Goal: Information Seeking & Learning: Check status

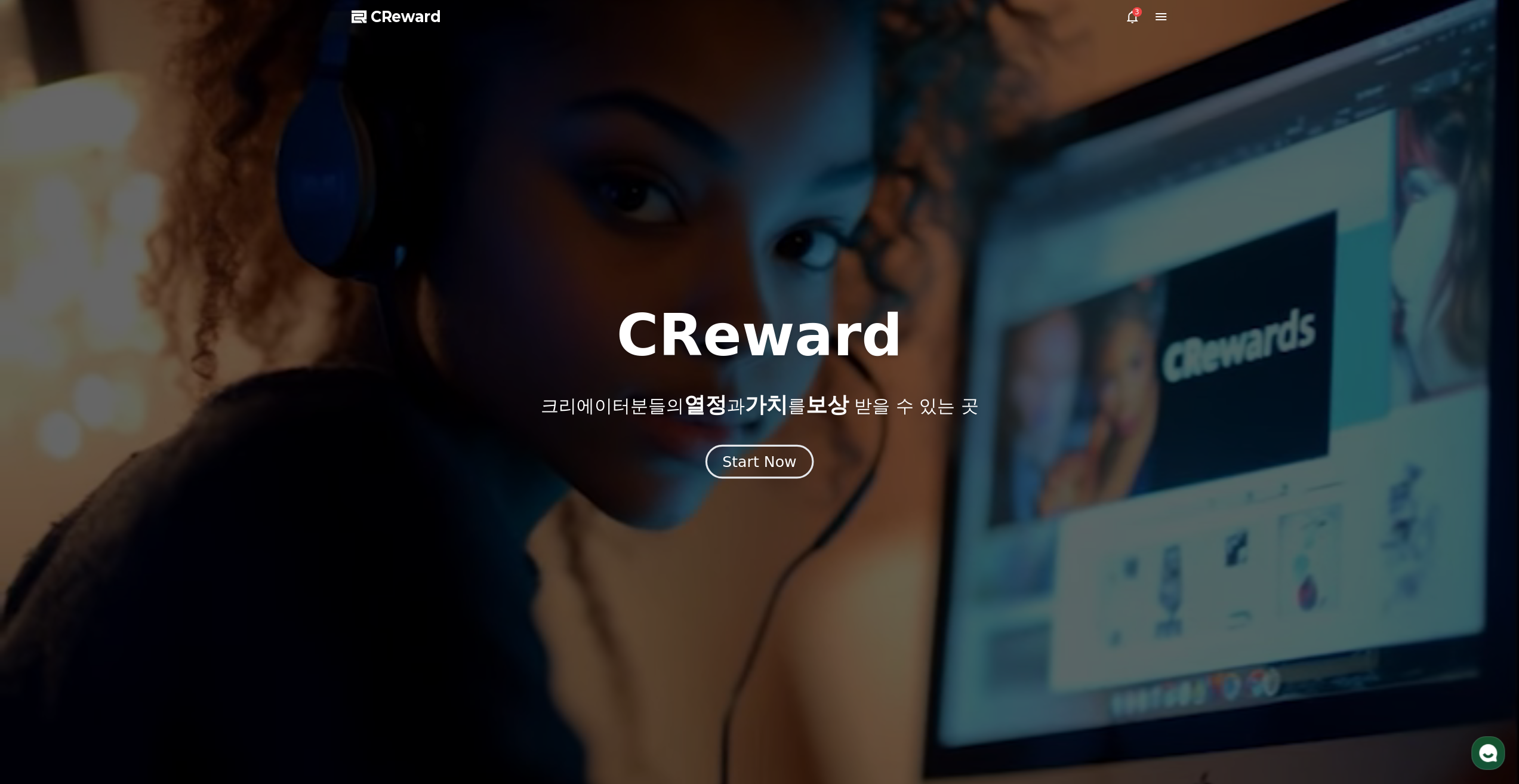
click at [787, 463] on div "Start Now" at bounding box center [760, 461] width 74 height 20
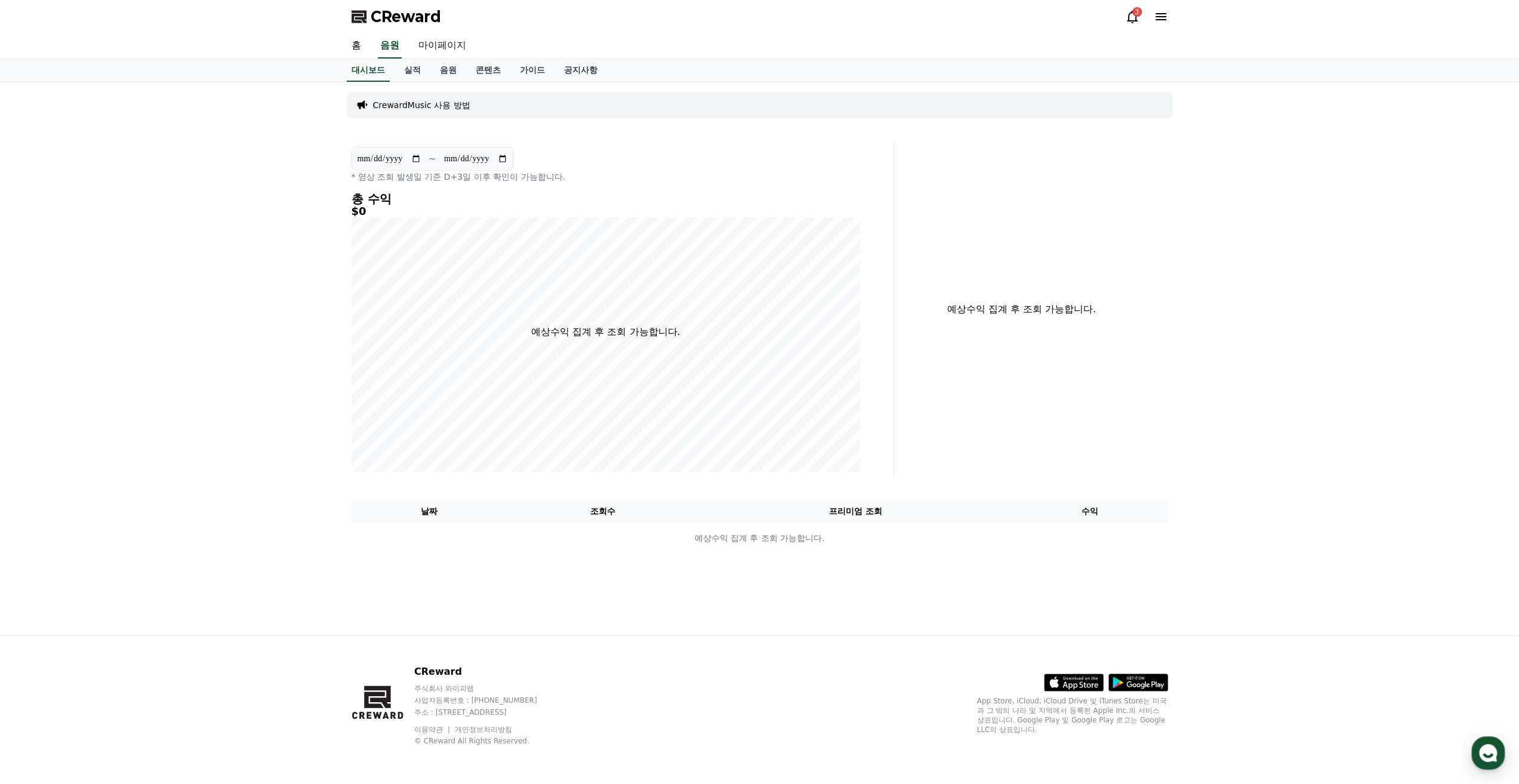
click at [440, 50] on link "마이페이지" at bounding box center [442, 46] width 67 height 25
select select "**********"
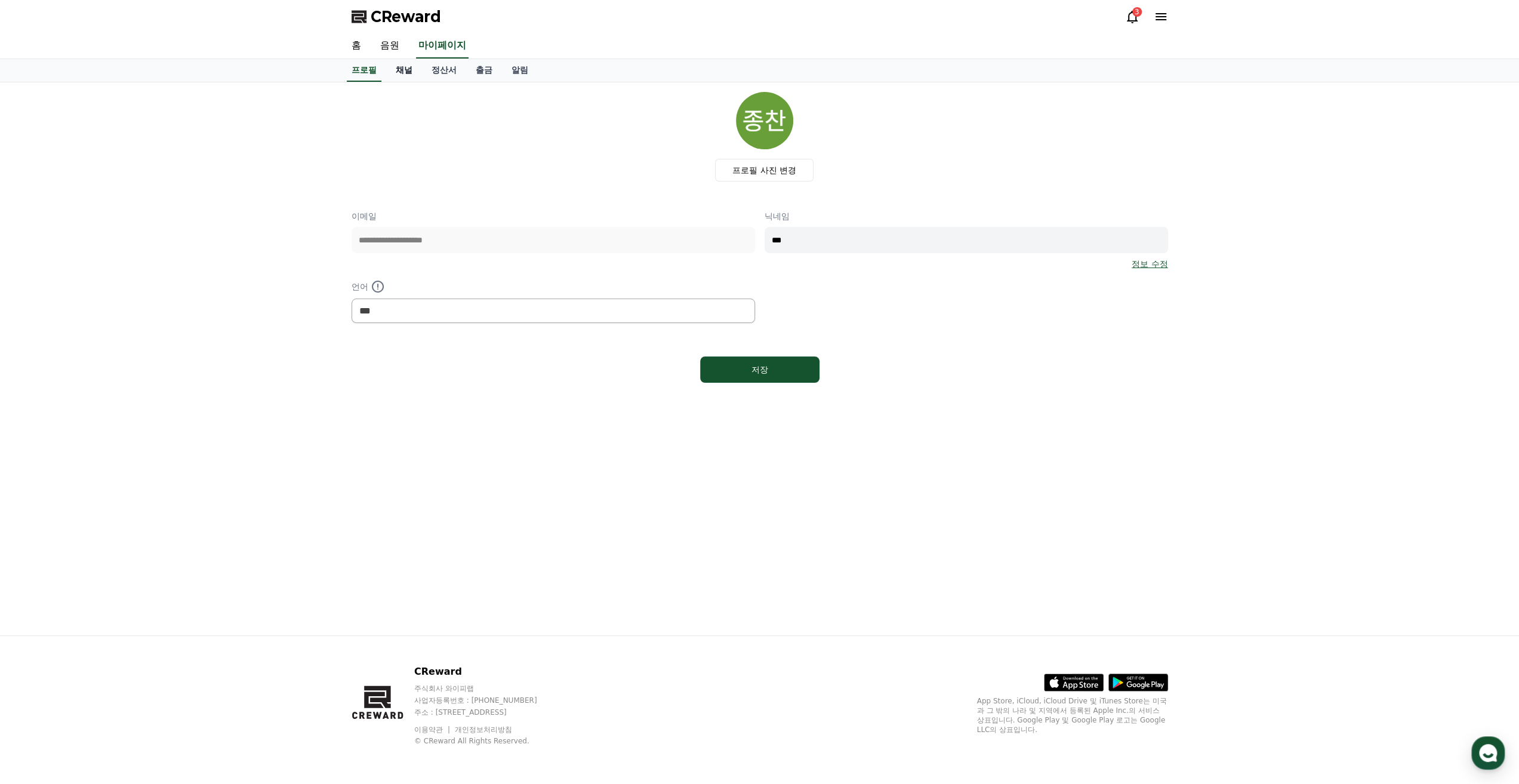
click at [412, 74] on link "채널" at bounding box center [404, 70] width 36 height 23
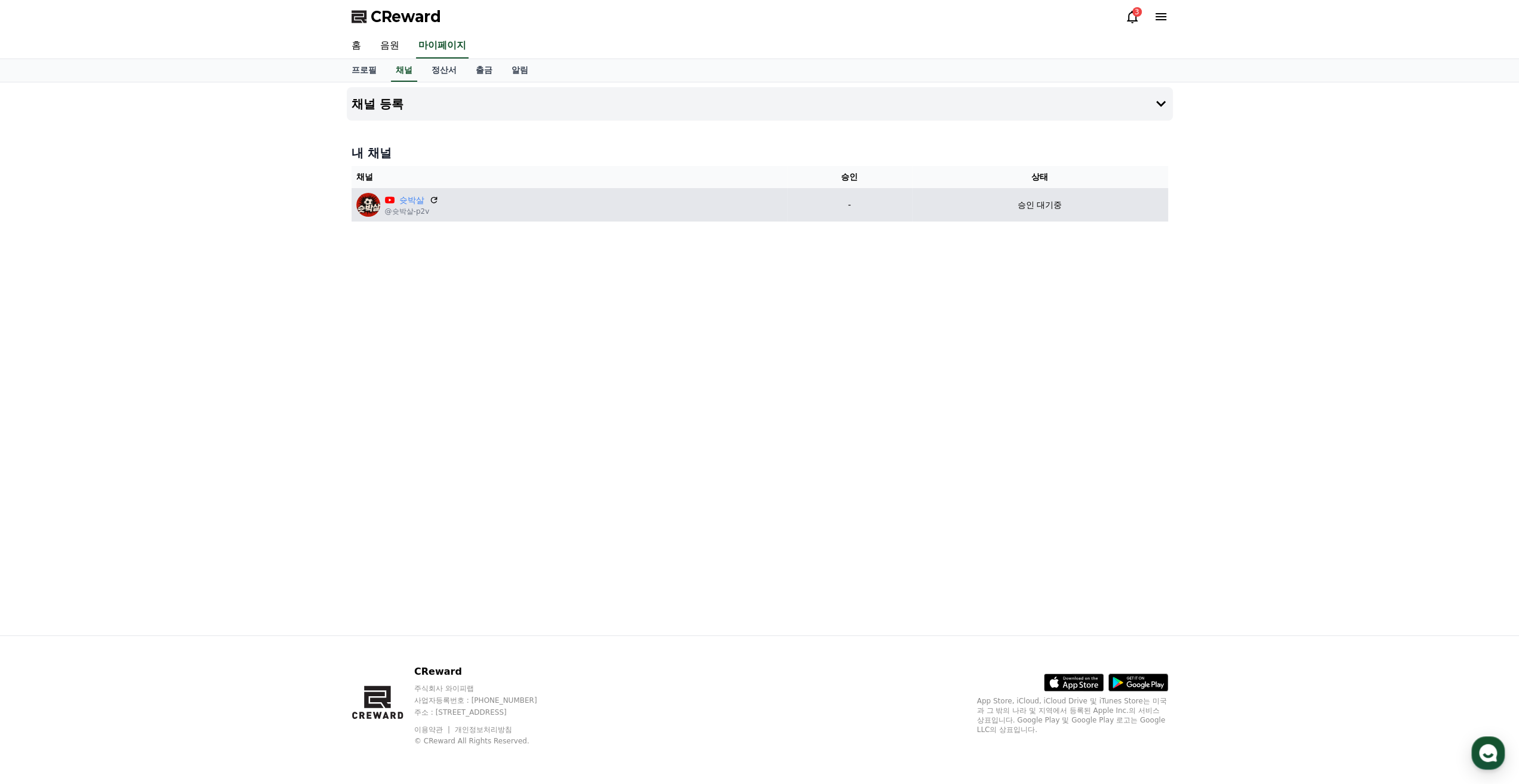
click at [1050, 199] on p "승인 대기중" at bounding box center [1040, 205] width 44 height 12
click at [1050, 203] on p "승인 대기중" at bounding box center [1040, 205] width 44 height 12
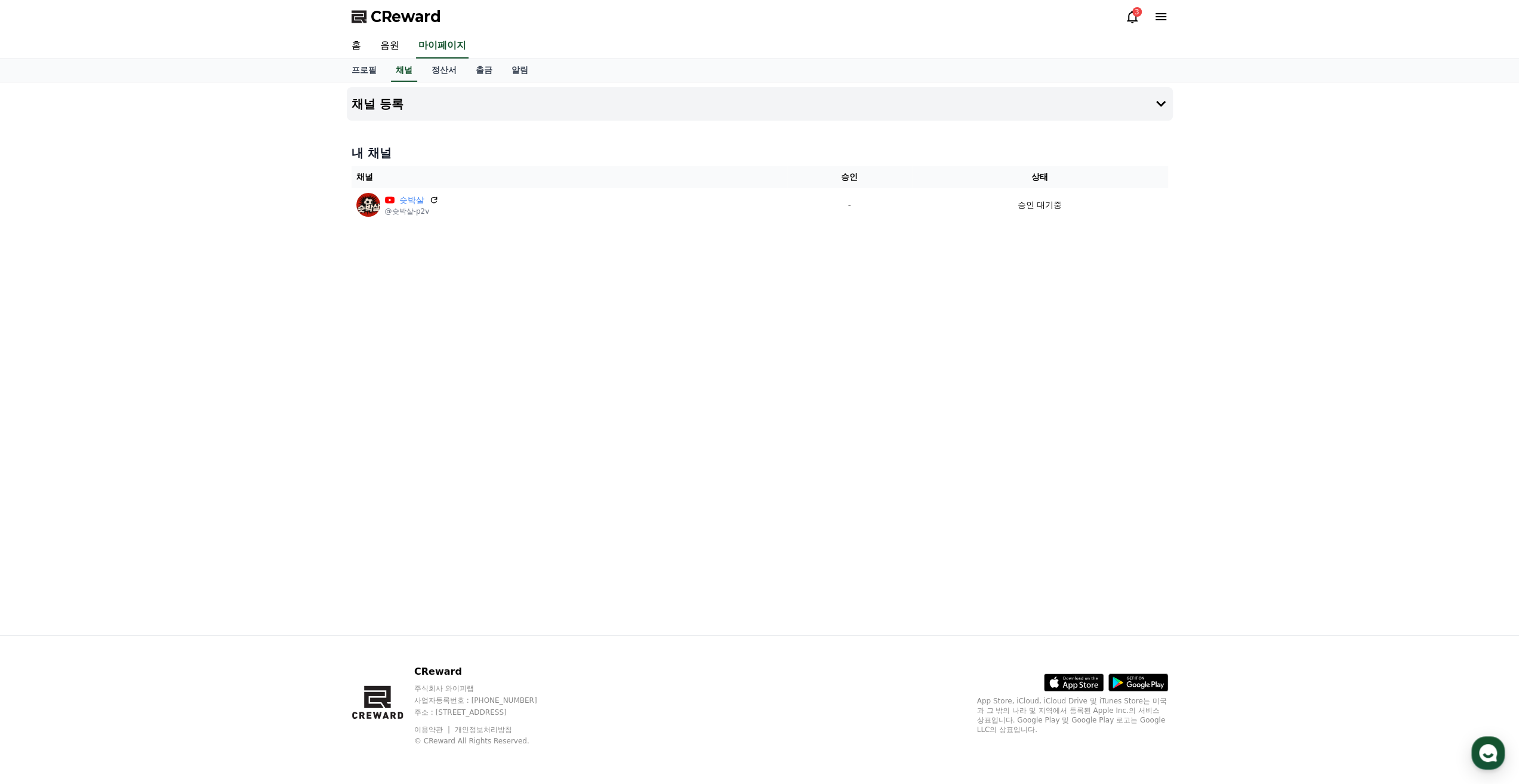
click at [1120, 13] on div "CReward 3" at bounding box center [760, 17] width 836 height 34
click at [1126, 14] on icon at bounding box center [1132, 17] width 14 height 14
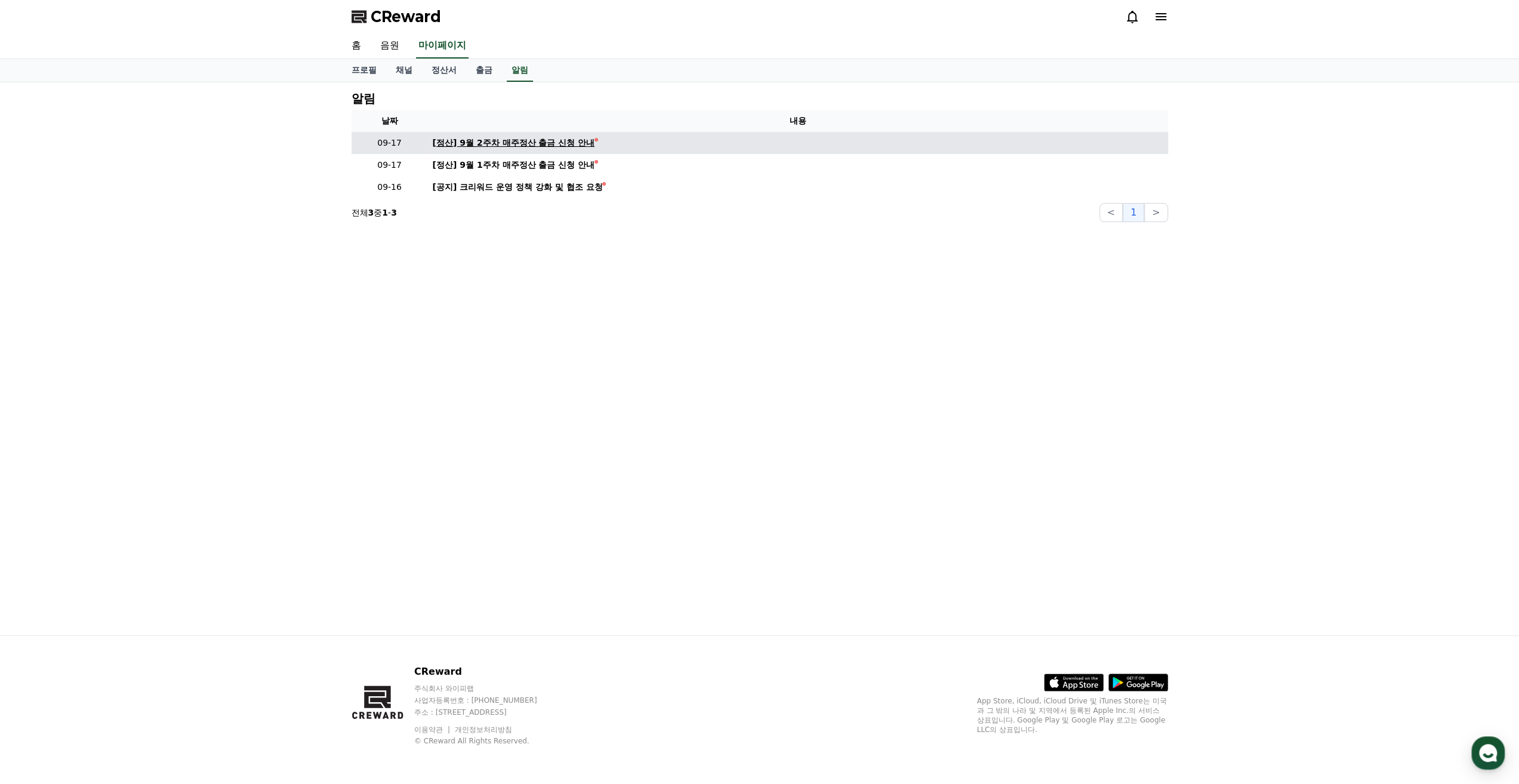
click at [545, 148] on div "[정산] 9월 2주차 매주정산 출금 신청 안내" at bounding box center [513, 142] width 163 height 12
